Goal: Information Seeking & Learning: Learn about a topic

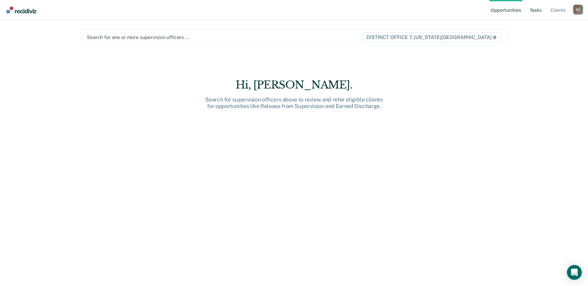
click at [539, 12] on link "Tasks" at bounding box center [535, 10] width 15 height 20
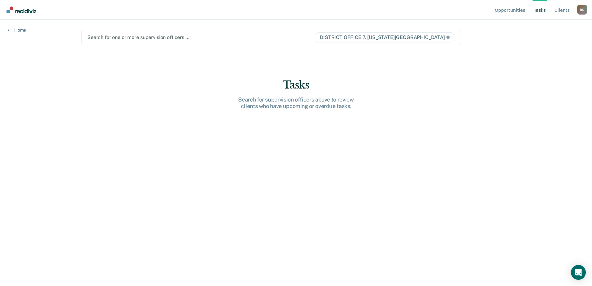
click at [154, 36] on div at bounding box center [201, 37] width 228 height 7
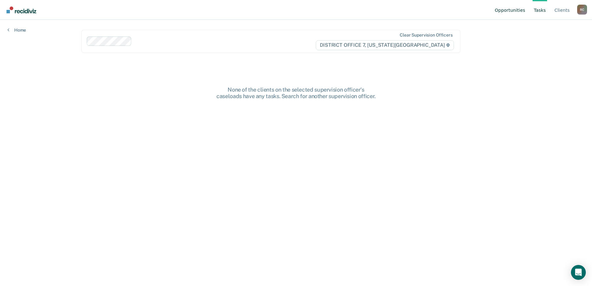
click at [513, 13] on link "Opportunities" at bounding box center [510, 10] width 33 height 20
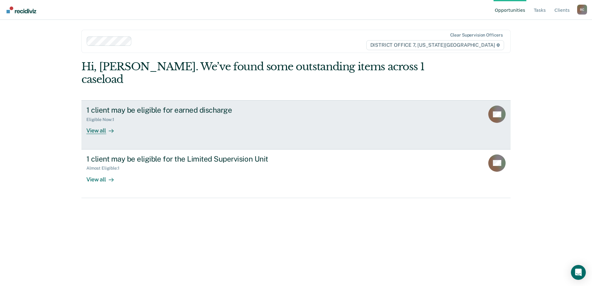
click at [337, 116] on link "1 client may be eligible for earned discharge Eligible Now : 1 View all AA" at bounding box center [295, 124] width 429 height 49
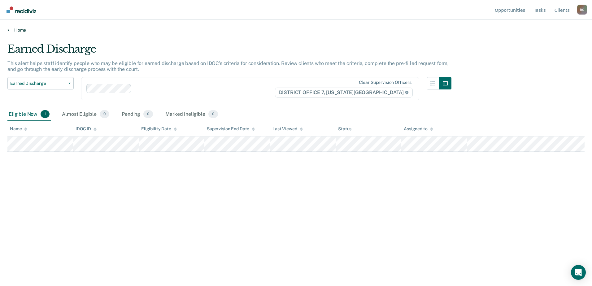
click at [16, 31] on link "Home" at bounding box center [296, 30] width 578 height 6
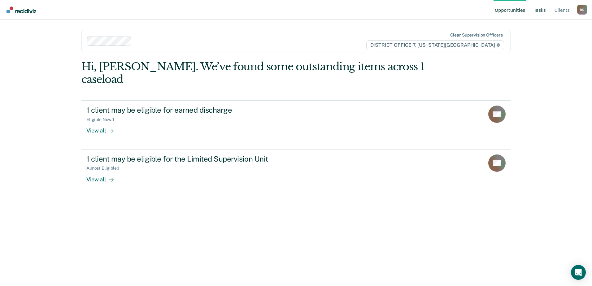
click at [545, 7] on link "Tasks" at bounding box center [540, 10] width 15 height 20
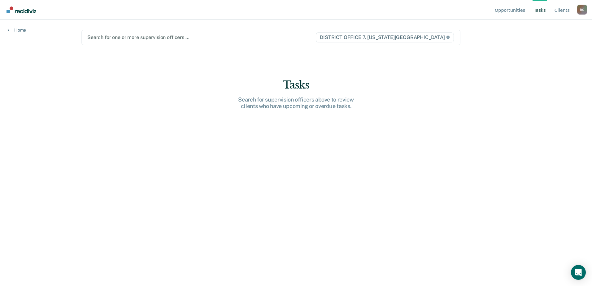
click at [123, 41] on div at bounding box center [201, 37] width 228 height 7
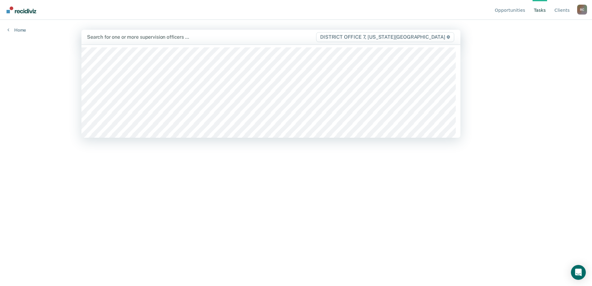
click at [138, 35] on div at bounding box center [201, 36] width 229 height 7
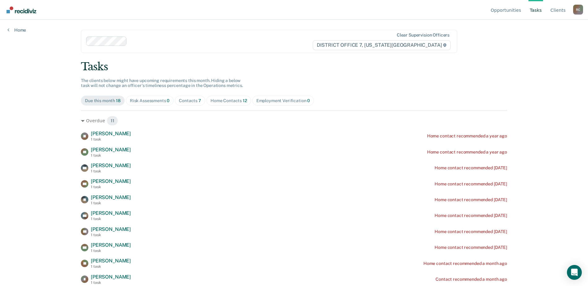
click at [188, 102] on div "Contacts 7" at bounding box center [190, 100] width 22 height 5
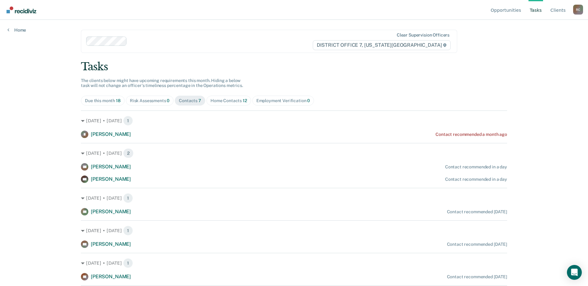
click at [227, 98] on div "Home Contacts 12" at bounding box center [228, 100] width 37 height 5
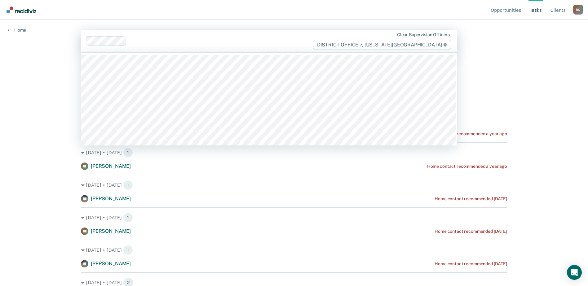
click at [142, 42] on div at bounding box center [220, 40] width 183 height 7
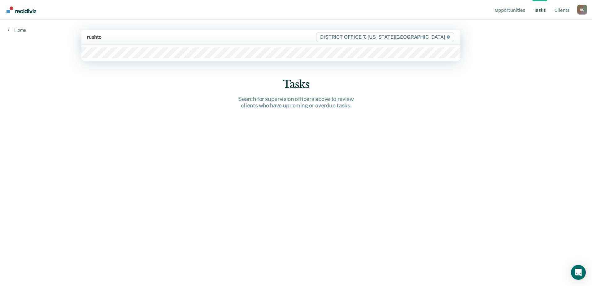
type input "[PERSON_NAME]"
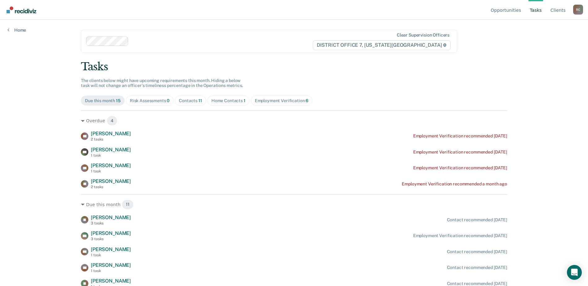
click at [231, 101] on div "Home Contacts 1" at bounding box center [228, 100] width 34 height 5
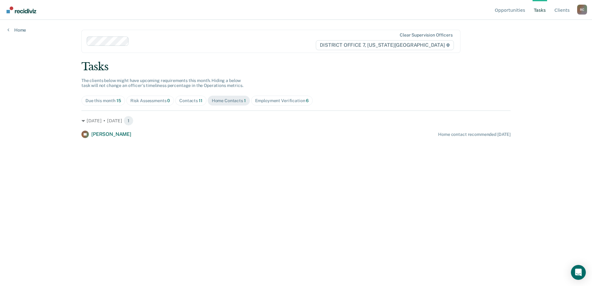
click at [201, 101] on span "11" at bounding box center [201, 100] width 4 height 5
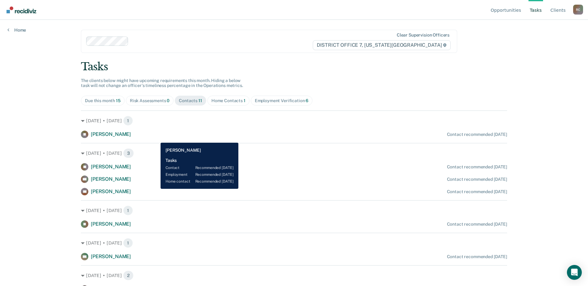
click at [156, 138] on div "[PERSON_NAME] Contact recommended [DATE]" at bounding box center [294, 134] width 426 height 7
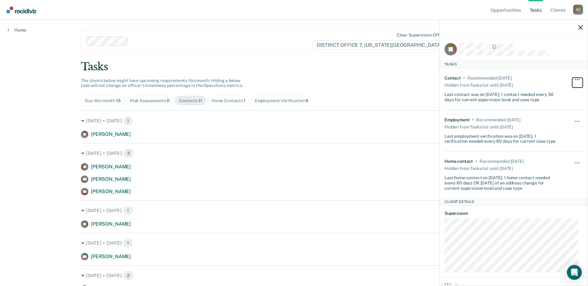
click at [572, 80] on button "button" at bounding box center [577, 83] width 11 height 10
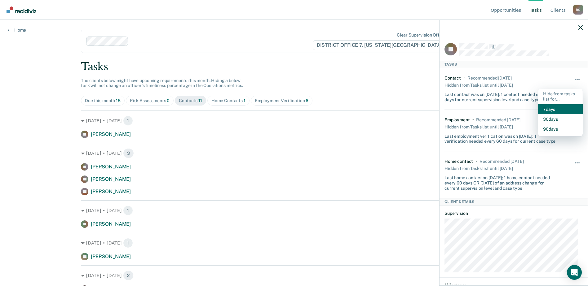
click at [553, 112] on button "7 days" at bounding box center [560, 109] width 45 height 10
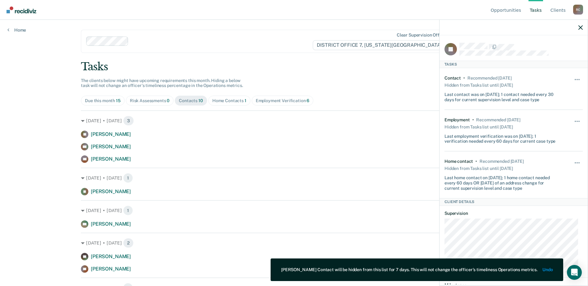
click at [398, 82] on div "Tasks The clients below might have upcoming requirements this month. Hiding a b…" at bounding box center [294, 215] width 426 height 310
click at [580, 26] on icon "button" at bounding box center [580, 27] width 4 height 4
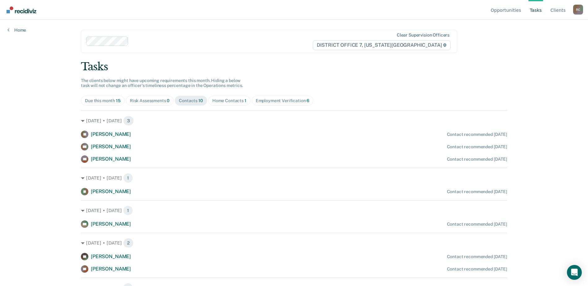
click at [103, 98] on div "Due this month 15" at bounding box center [103, 100] width 36 height 5
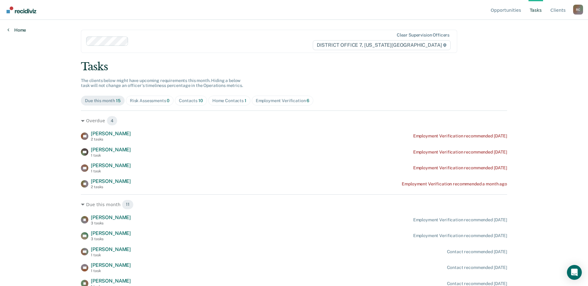
click at [22, 31] on link "Home" at bounding box center [16, 30] width 19 height 6
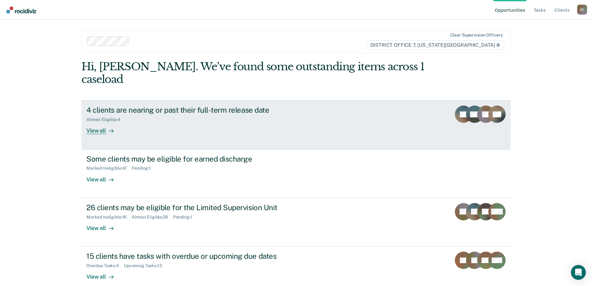
click at [188, 112] on div "4 clients are nearing or past their full-term release date Almost Eligible : 4 …" at bounding box center [202, 120] width 232 height 29
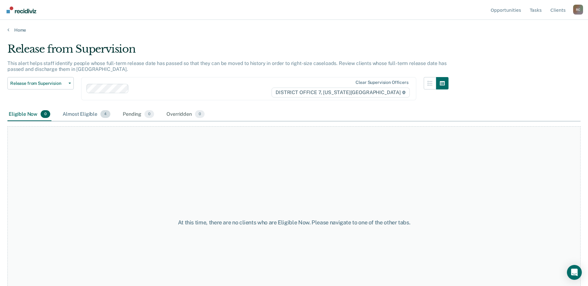
click at [84, 117] on div "Almost Eligible 4" at bounding box center [86, 115] width 50 height 14
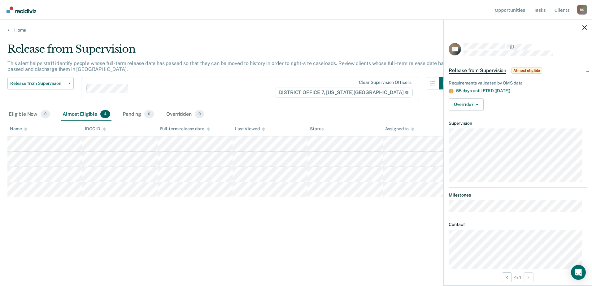
click at [12, 34] on main "Release from Supervision This alert helps staff identify people whose full-term…" at bounding box center [296, 159] width 592 height 252
click at [16, 28] on link "Home" at bounding box center [296, 30] width 578 height 6
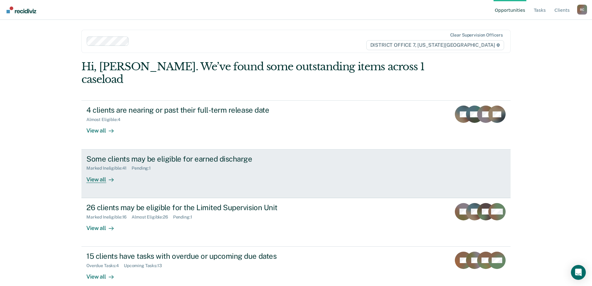
click at [214, 164] on div "Some clients may be eligible for earned discharge Marked Ineligible : 41 Pendin…" at bounding box center [202, 169] width 232 height 29
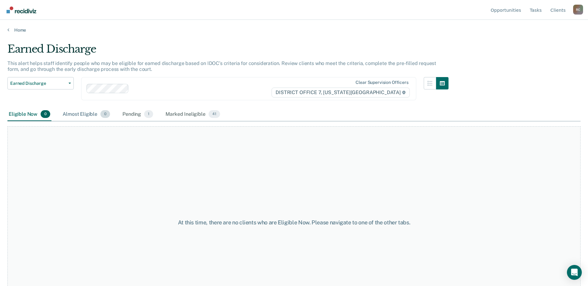
click at [85, 113] on div "Almost Eligible 0" at bounding box center [86, 115] width 50 height 14
click at [131, 115] on div "Pending 1" at bounding box center [137, 115] width 33 height 14
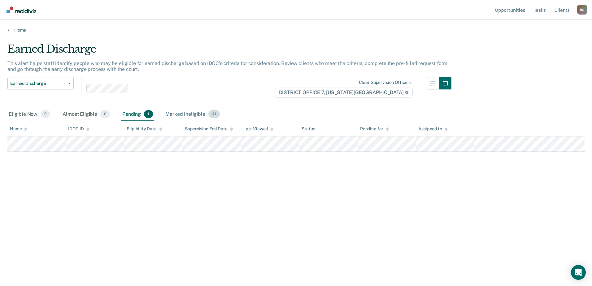
click at [193, 114] on div "Marked Ineligible 41" at bounding box center [192, 115] width 57 height 14
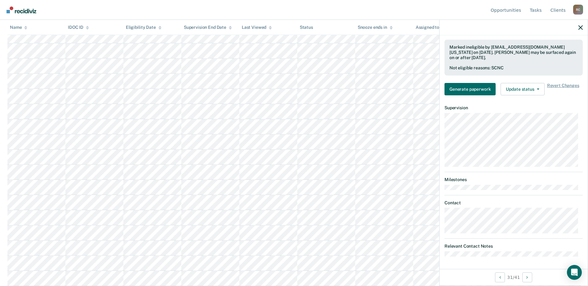
scroll to position [141, 0]
click at [21, 12] on img "Go to Recidiviz Home" at bounding box center [22, 10] width 30 height 7
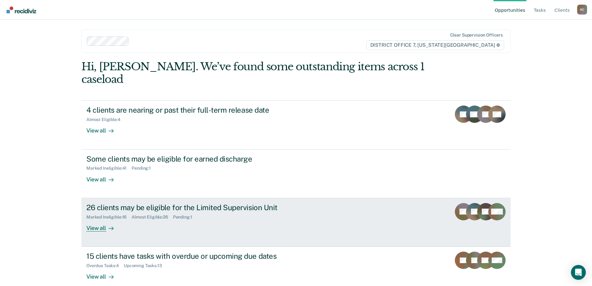
click at [204, 211] on div "26 clients may be eligible for the Limited Supervision Unit Marked Ineligible :…" at bounding box center [202, 217] width 232 height 29
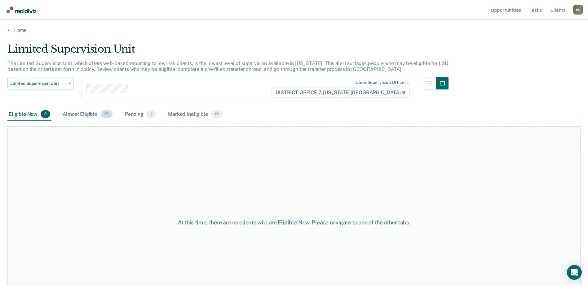
click at [92, 116] on div "Almost Eligible 26" at bounding box center [87, 115] width 52 height 14
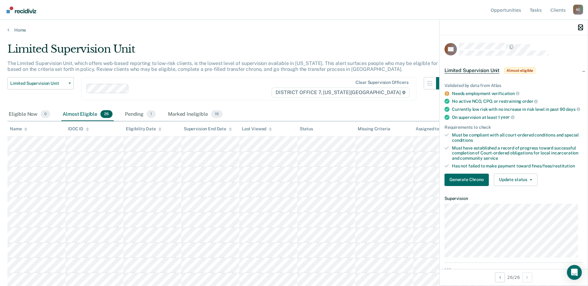
click at [579, 29] on icon "button" at bounding box center [580, 27] width 4 height 4
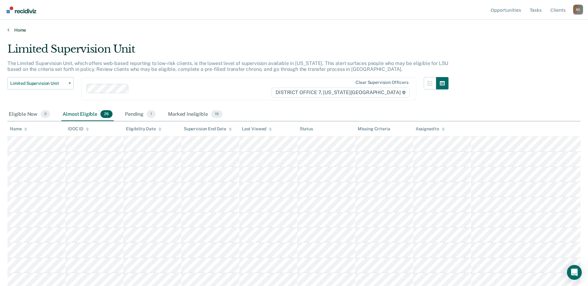
click at [14, 28] on link "Home" at bounding box center [293, 30] width 573 height 6
